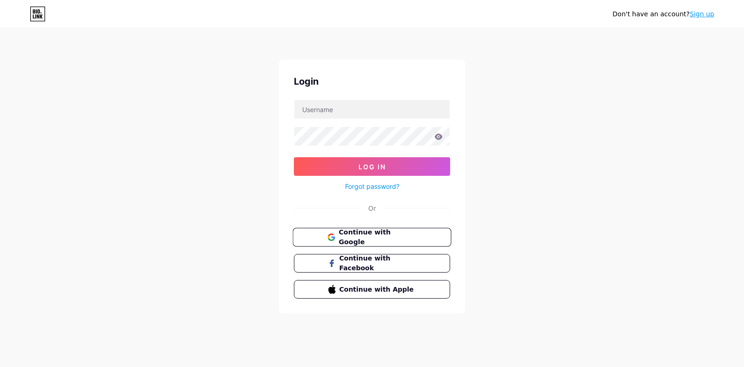
click at [413, 237] on span "Continue with Google" at bounding box center [378, 238] width 78 height 20
